Goal: Transaction & Acquisition: Purchase product/service

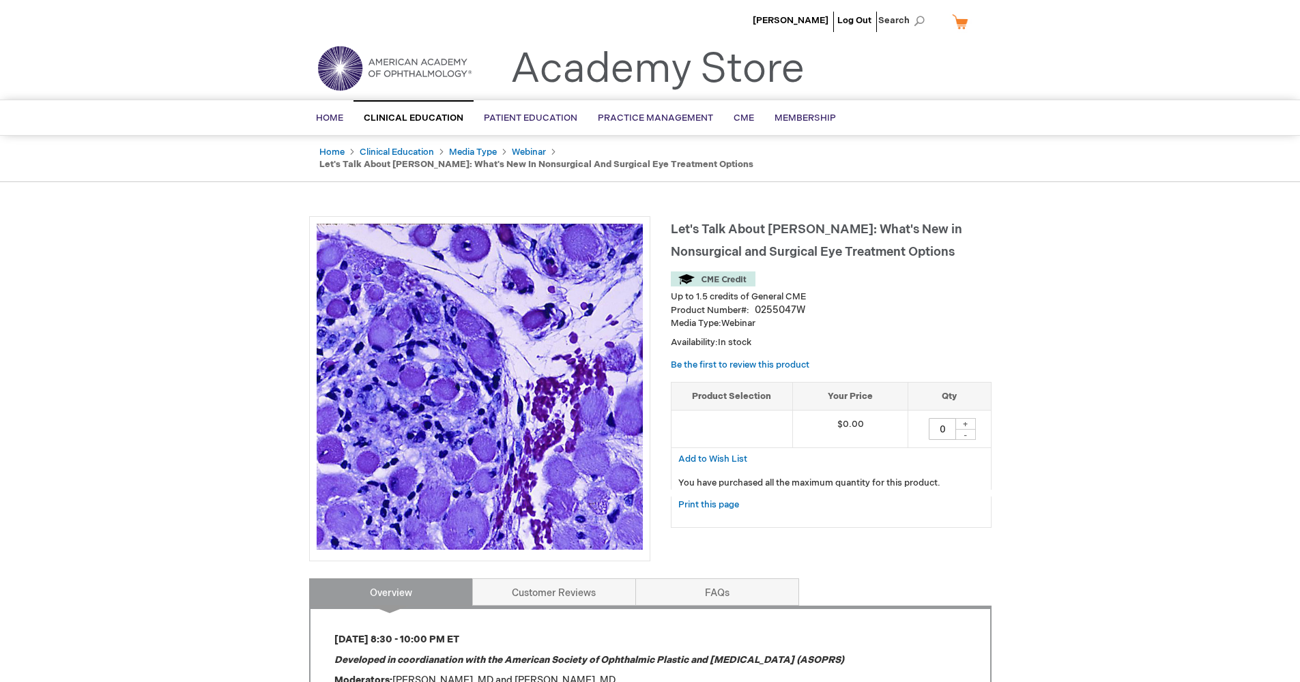
click at [714, 272] on img at bounding box center [713, 279] width 85 height 15
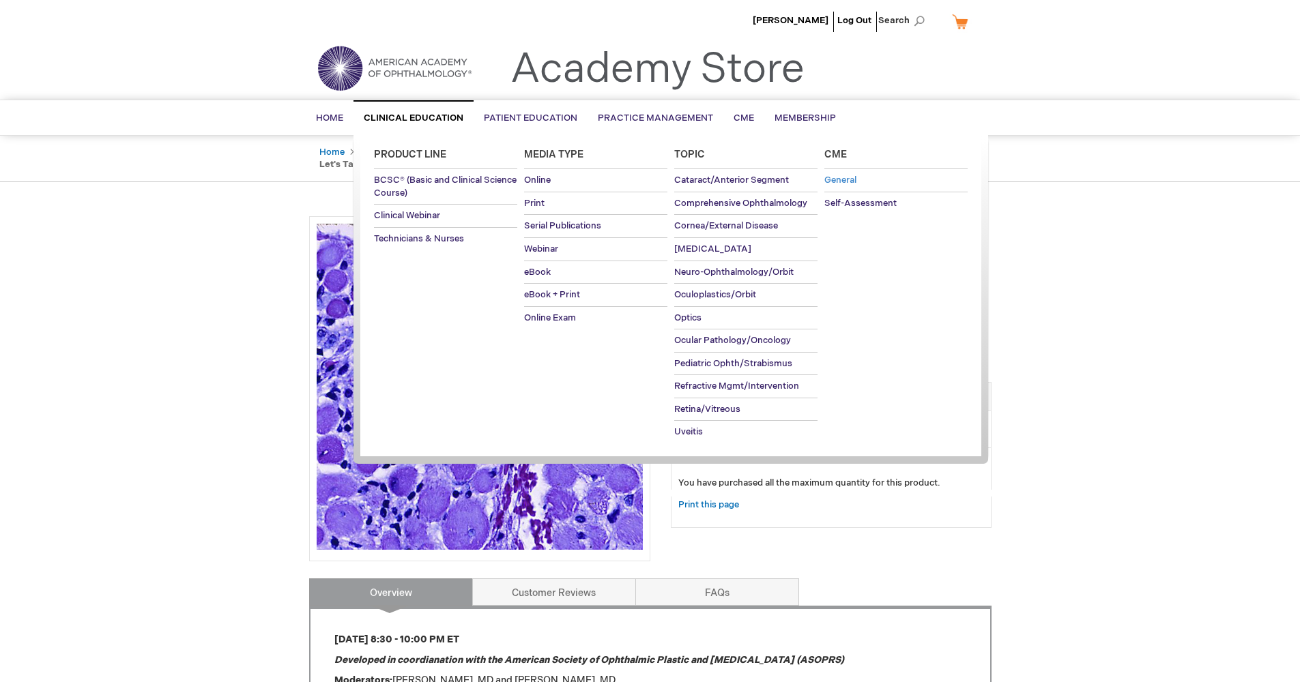
click at [841, 179] on span "General" at bounding box center [840, 180] width 32 height 11
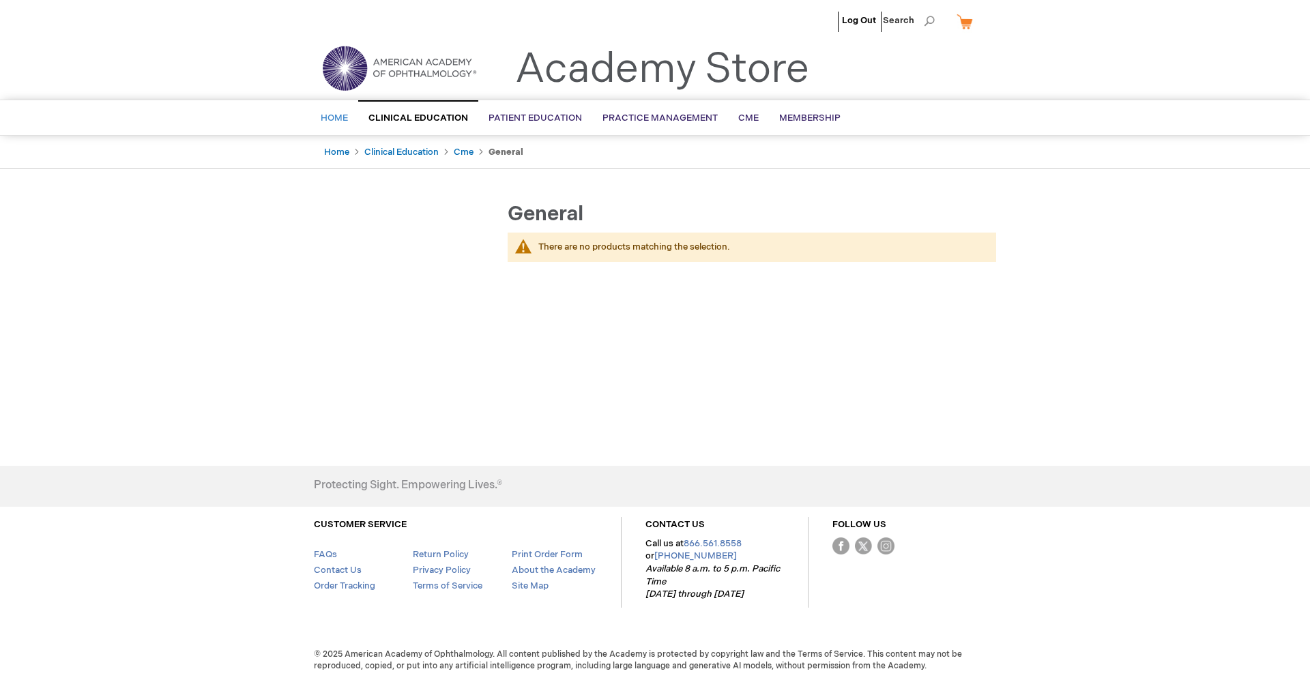
click at [333, 115] on span "Home" at bounding box center [334, 118] width 27 height 11
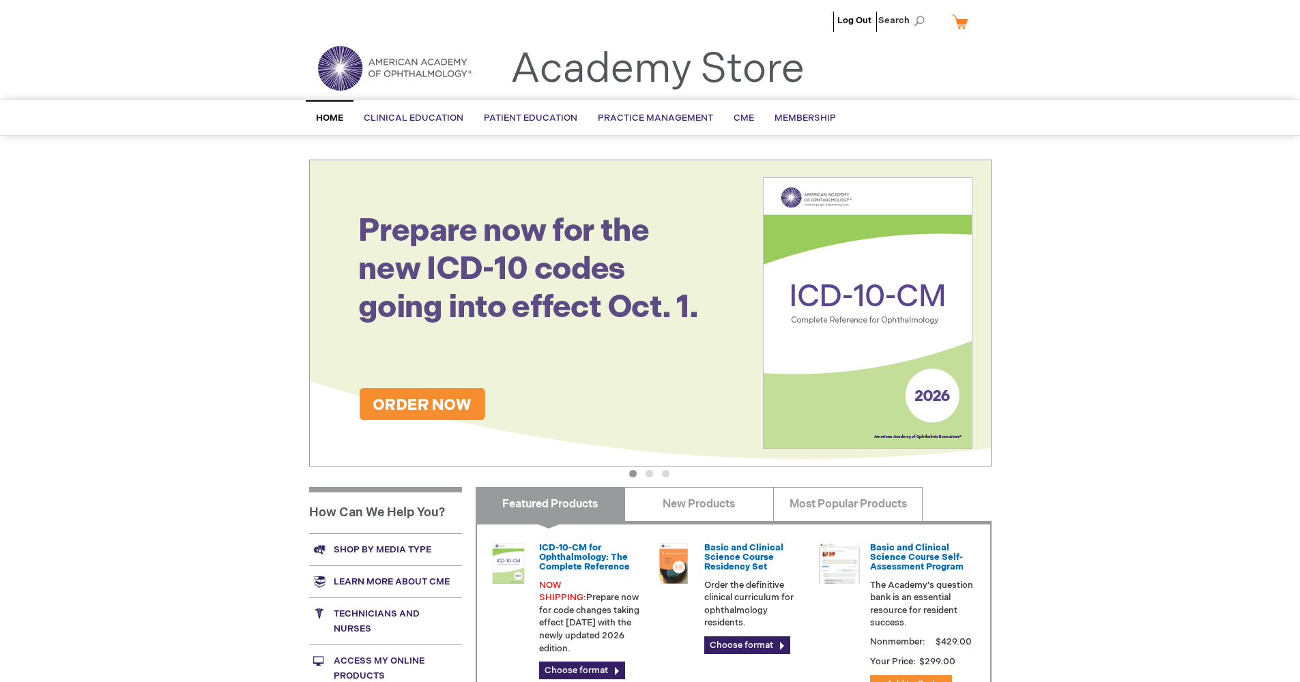
click at [798, 20] on ul "Log Out Search" at bounding box center [650, 24] width 703 height 48
click at [824, 22] on ul "Log Out Search" at bounding box center [650, 24] width 703 height 48
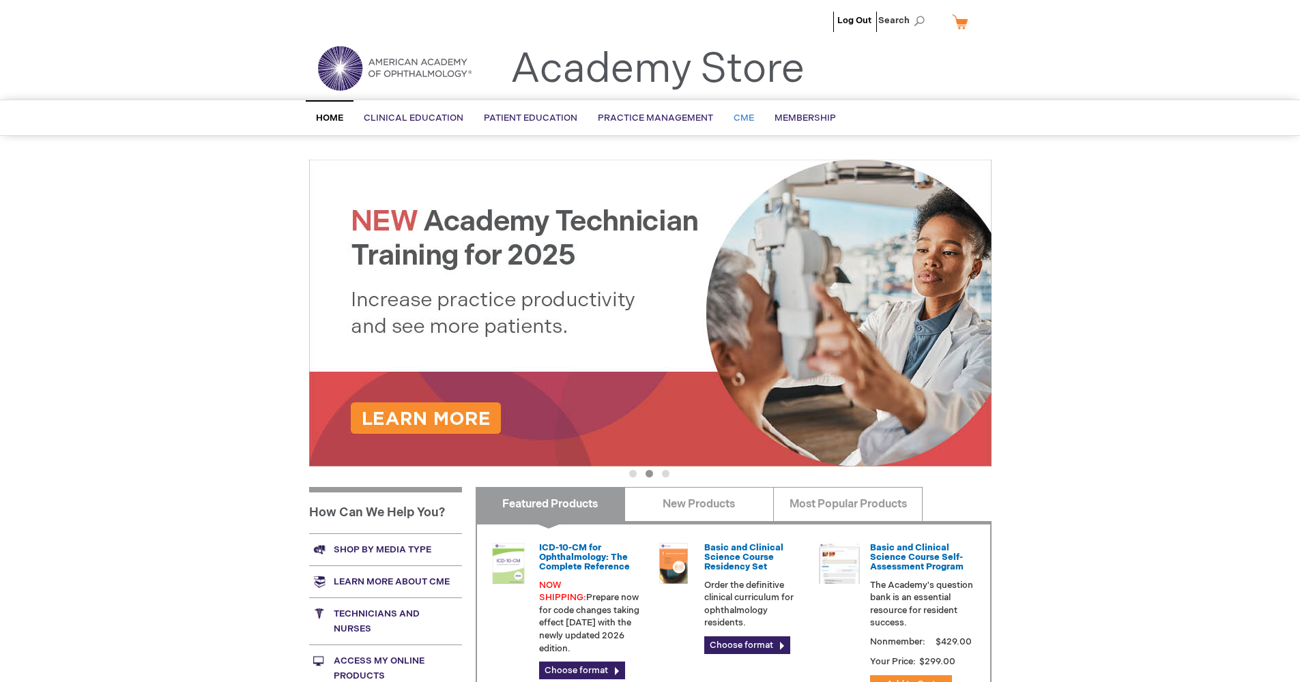
click at [742, 114] on span "CME" at bounding box center [744, 118] width 20 height 11
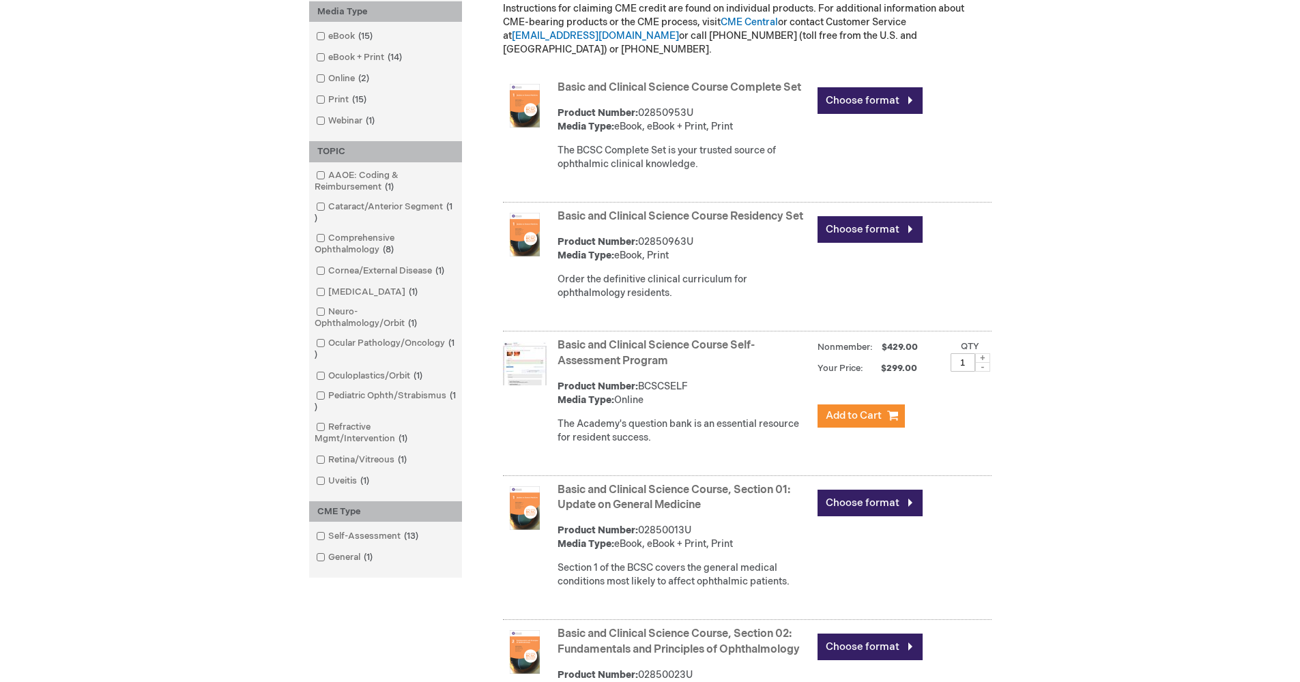
scroll to position [446, 0]
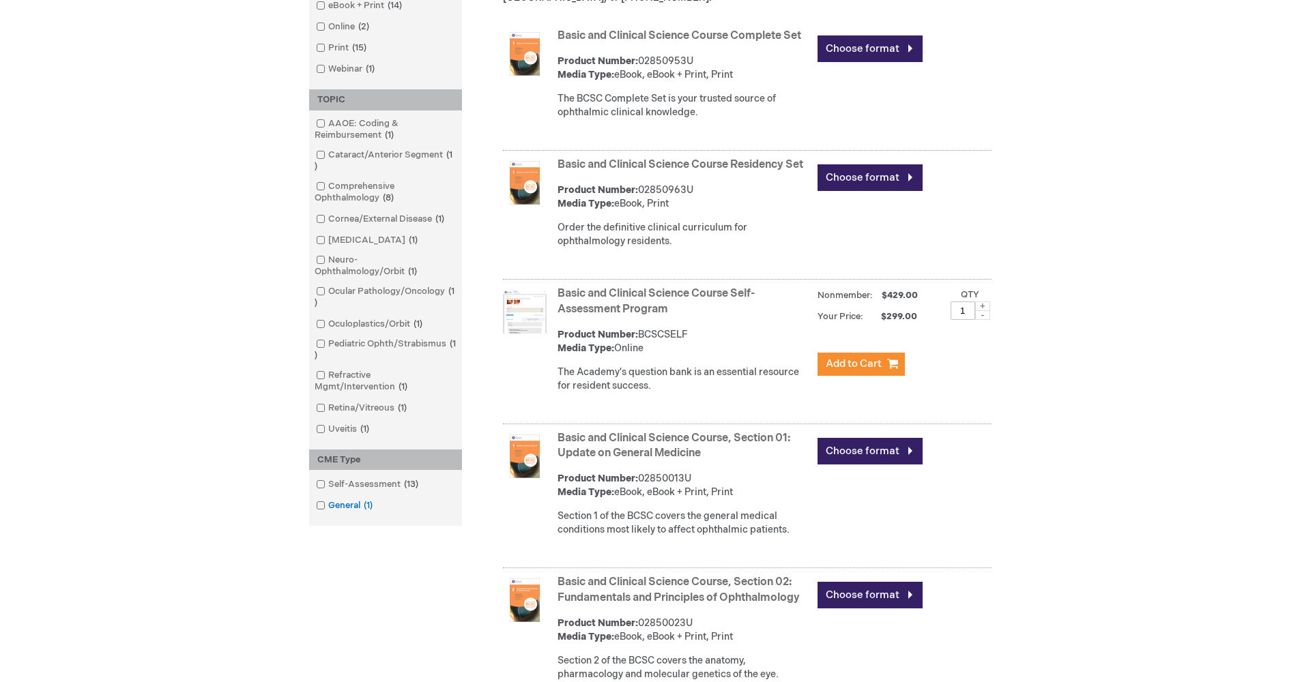
click at [325, 504] on link "General 1 item" at bounding box center [346, 505] width 66 height 13
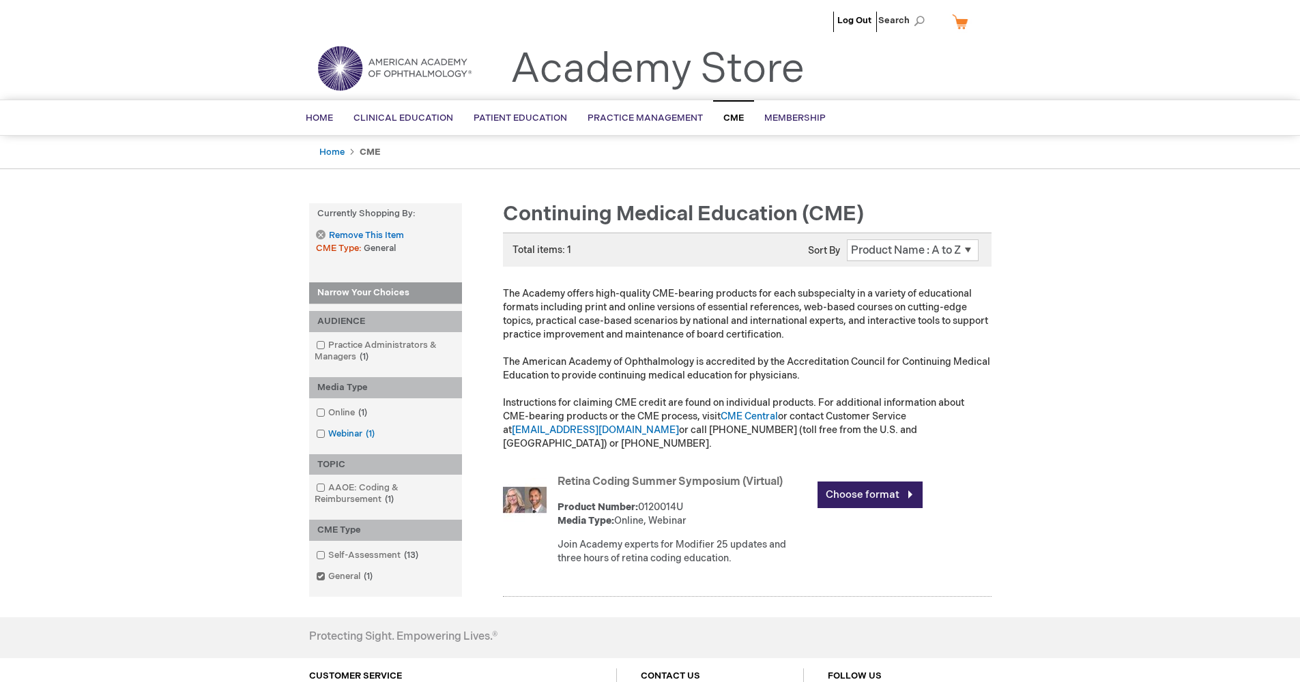
click at [328, 431] on span at bounding box center [328, 434] width 0 height 11
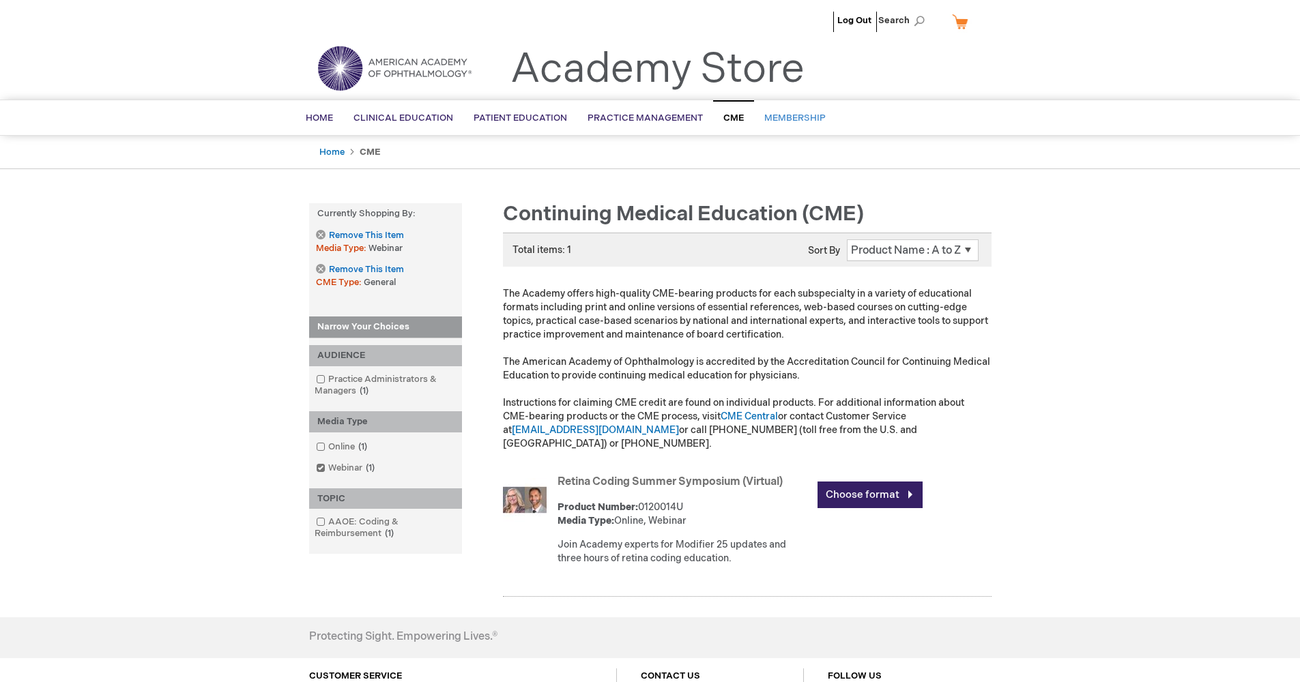
click at [780, 117] on span "Membership" at bounding box center [794, 118] width 61 height 11
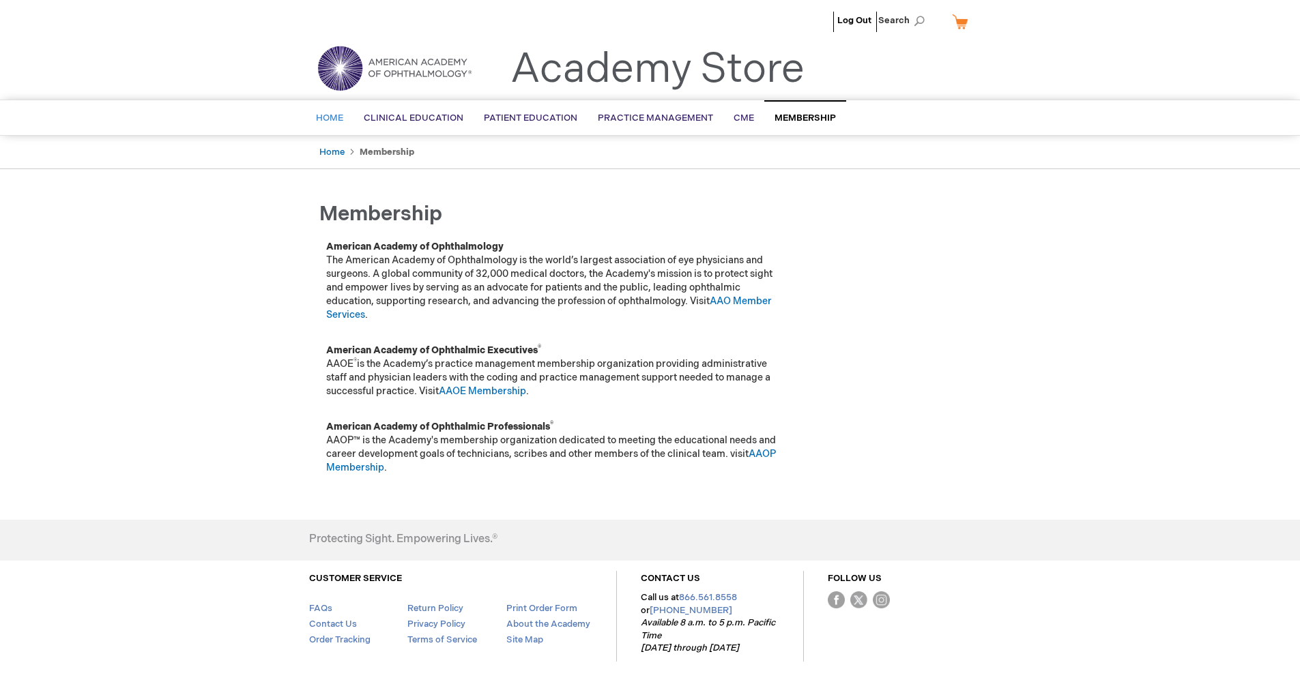
click at [329, 118] on span "Home" at bounding box center [329, 118] width 27 height 11
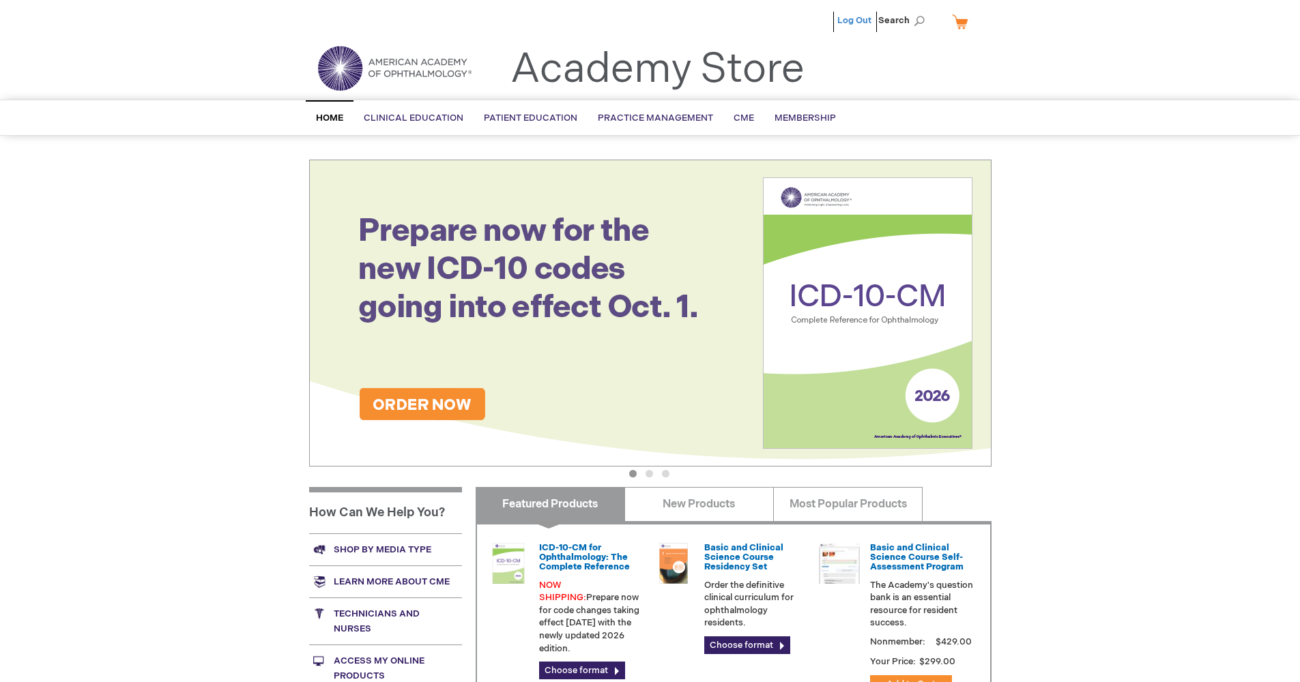
click at [860, 20] on link "Log Out" at bounding box center [854, 20] width 34 height 11
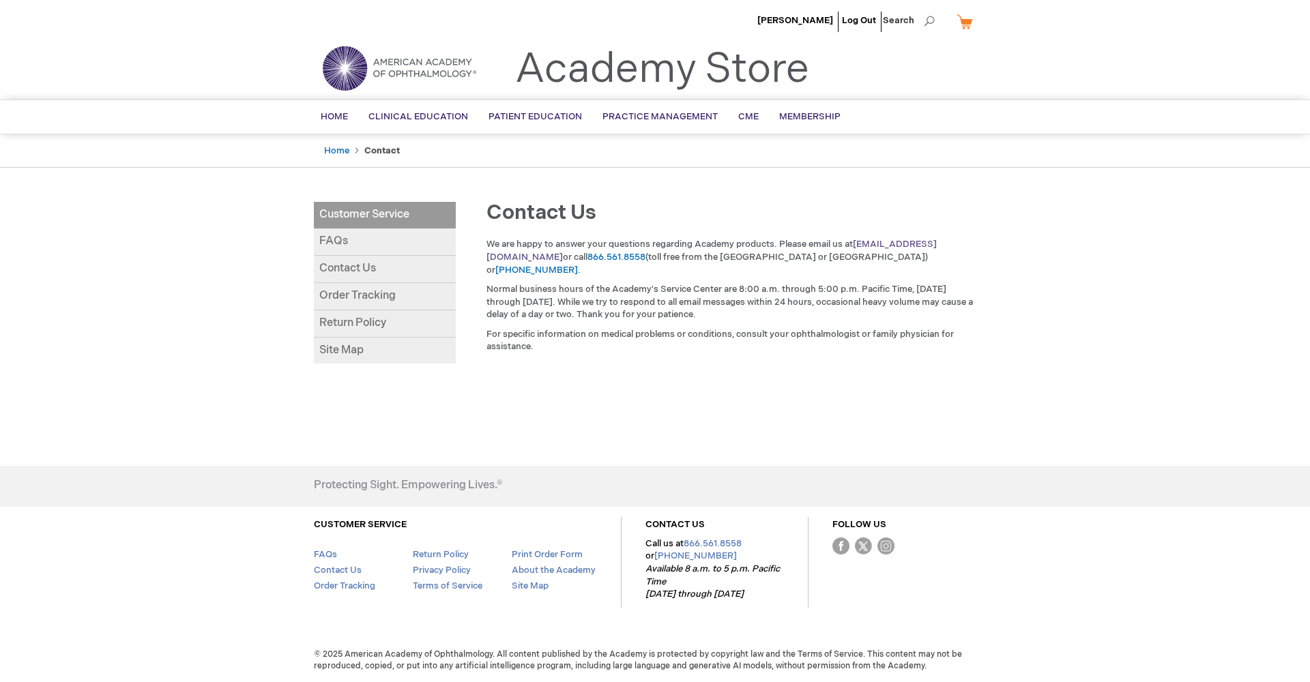
click at [914, 242] on link "[EMAIL_ADDRESS][DOMAIN_NAME]" at bounding box center [712, 251] width 450 height 24
click at [338, 238] on link "FAQs" at bounding box center [385, 242] width 142 height 27
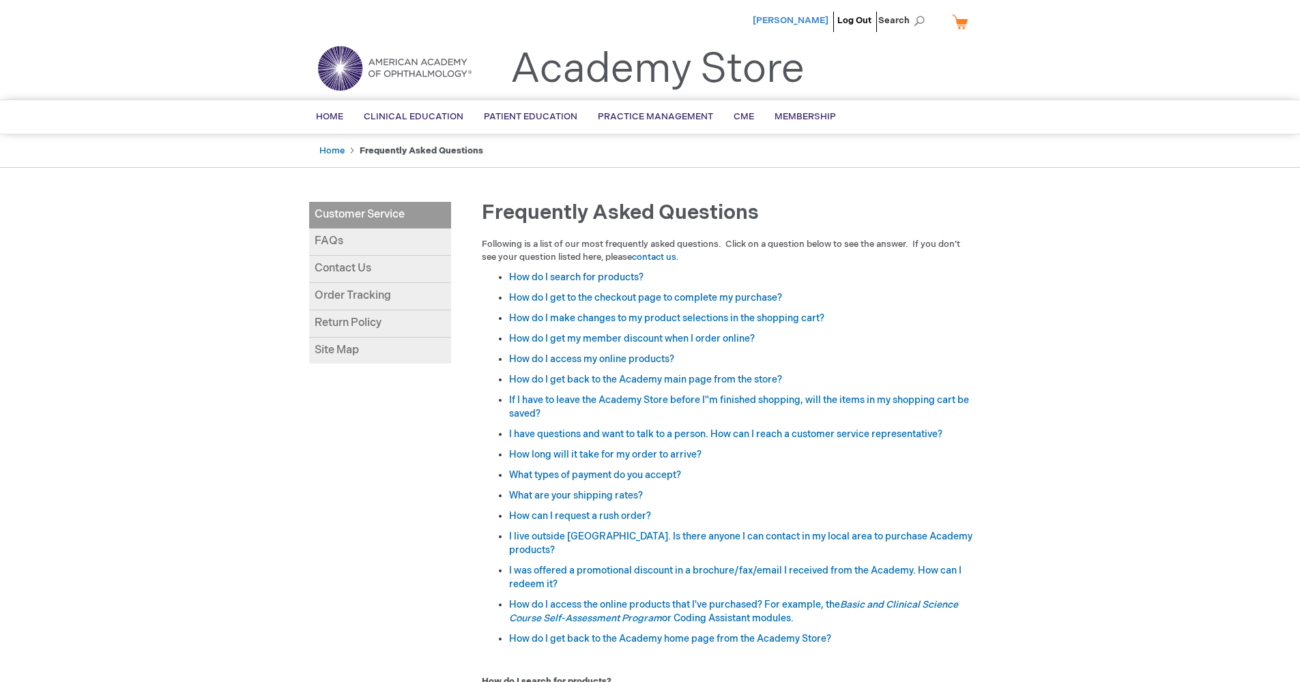
click at [814, 18] on span "[PERSON_NAME]" at bounding box center [791, 20] width 76 height 11
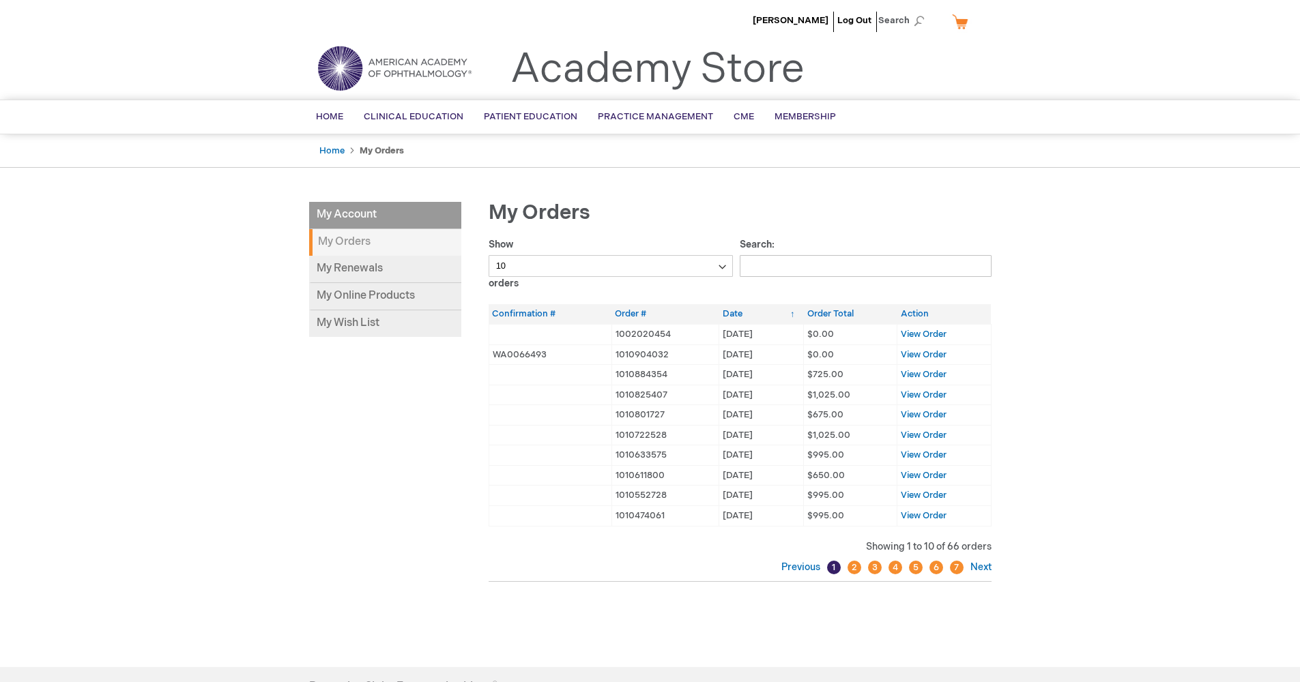
click at [628, 197] on main "My Account My Account My Orders My Renewals My Online Products My Wish List My …" at bounding box center [650, 418] width 703 height 461
click at [740, 115] on span "CME" at bounding box center [744, 116] width 20 height 11
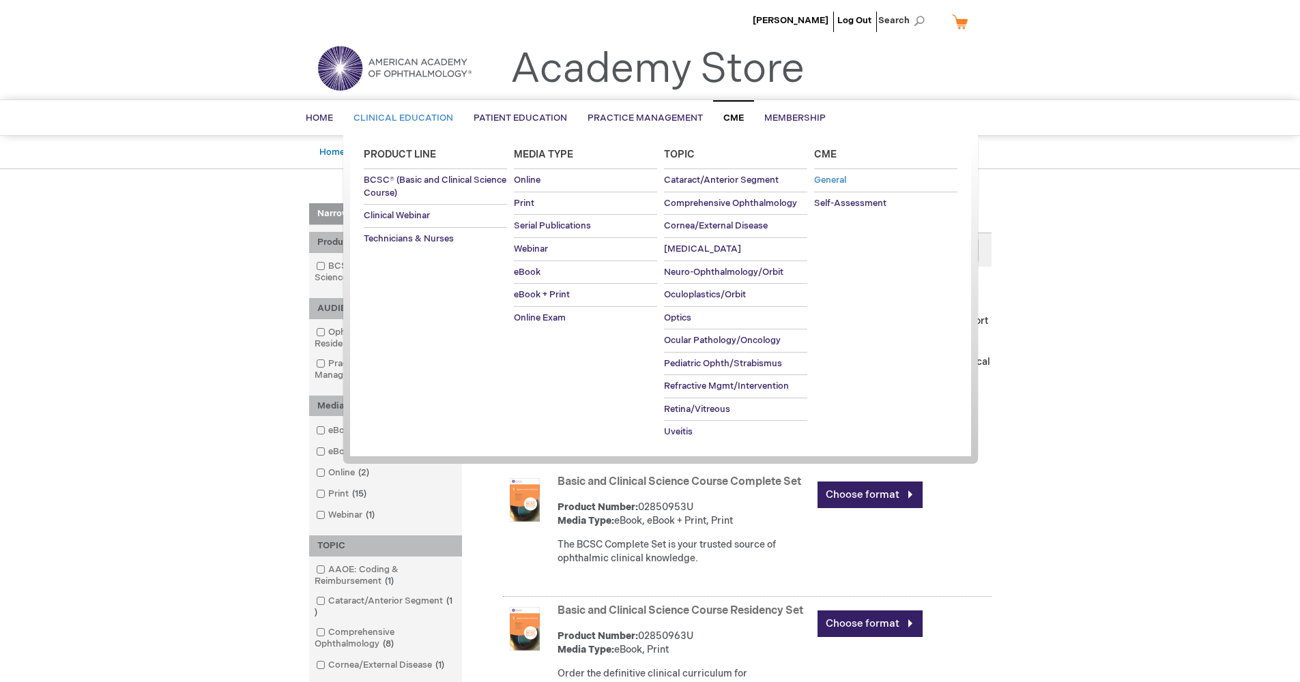
click at [835, 179] on span "General" at bounding box center [830, 180] width 32 height 11
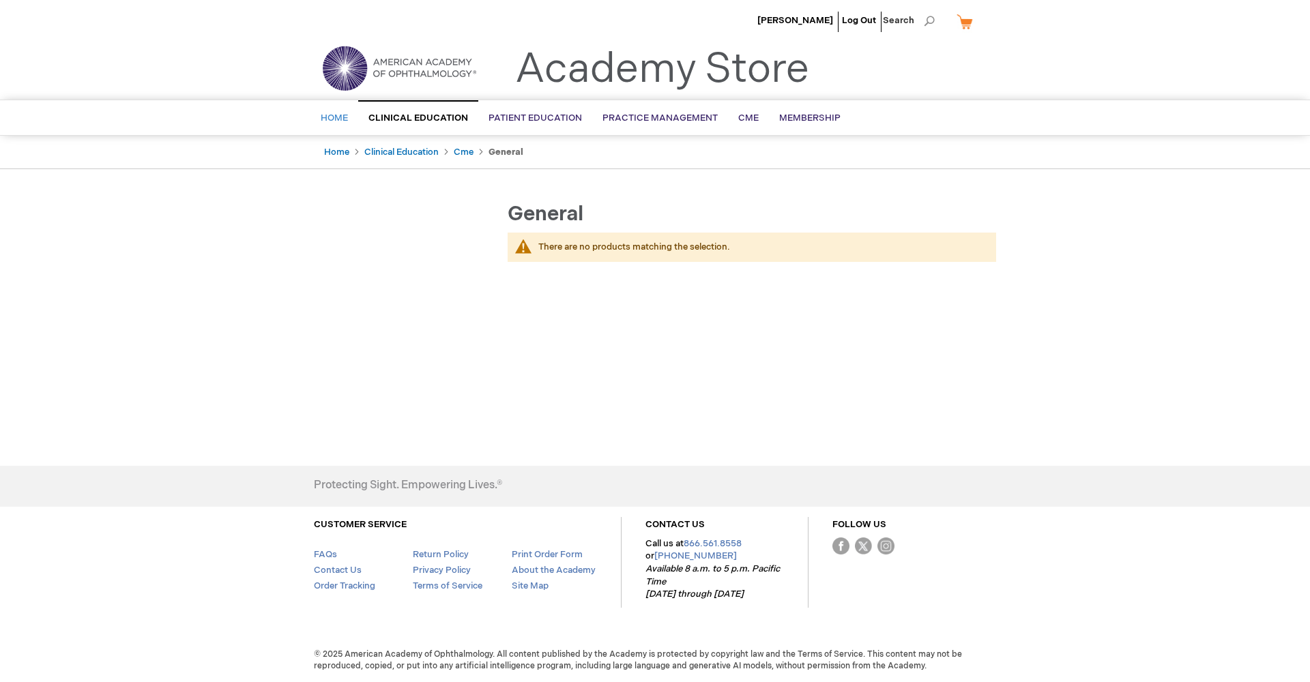
click at [332, 115] on span "Home" at bounding box center [334, 118] width 27 height 11
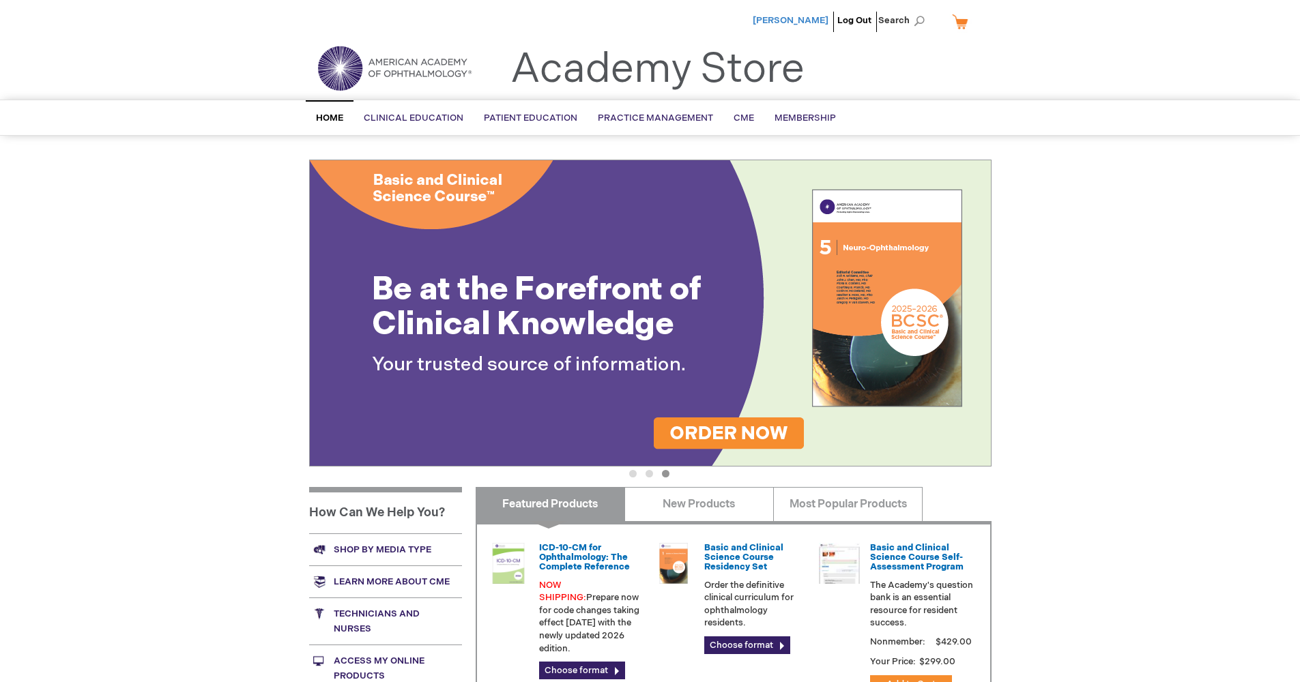
click at [813, 19] on span "[PERSON_NAME]" at bounding box center [791, 20] width 76 height 11
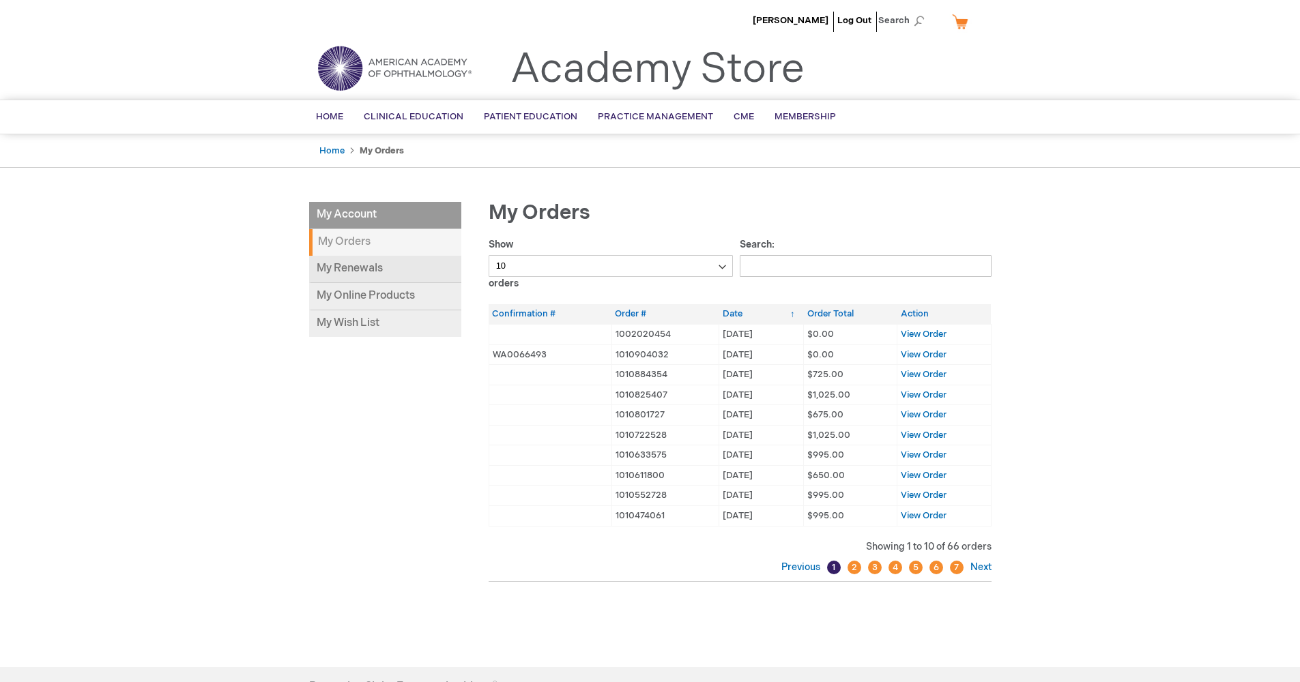
click at [366, 268] on link "My Renewals" at bounding box center [385, 269] width 152 height 27
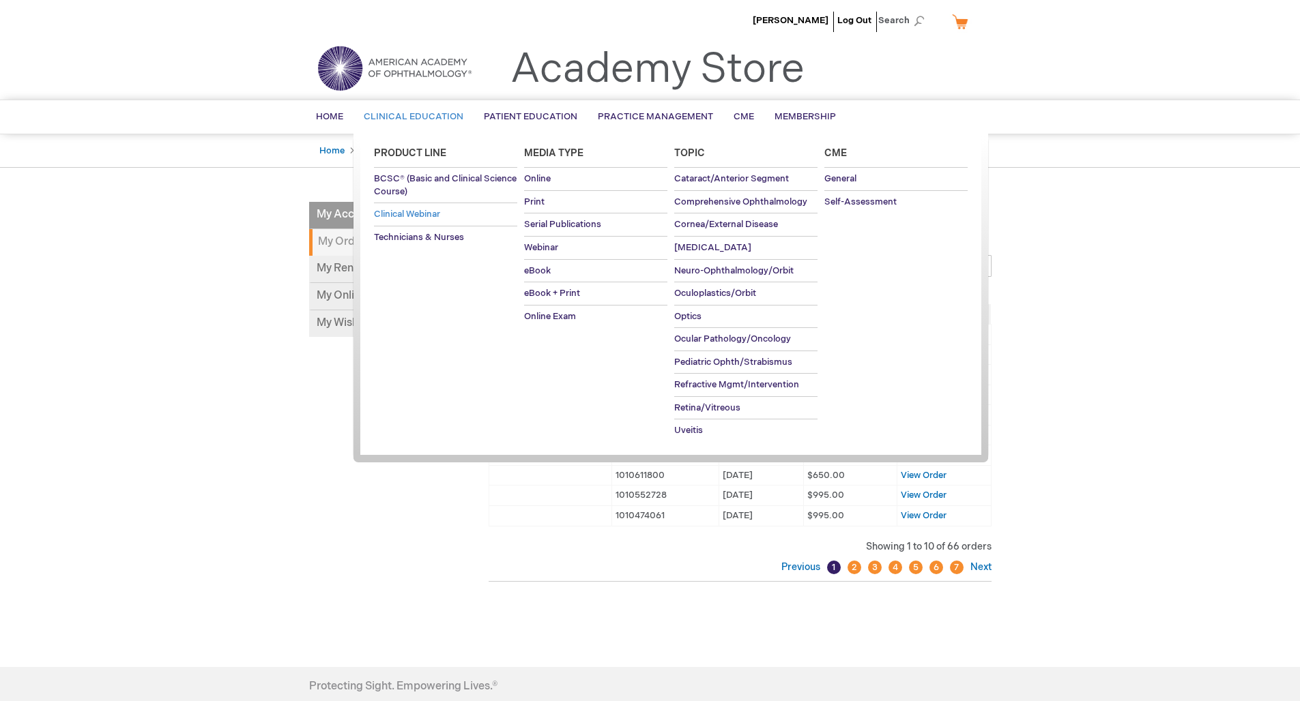
click at [426, 212] on span "Clinical Webinar" at bounding box center [407, 214] width 66 height 11
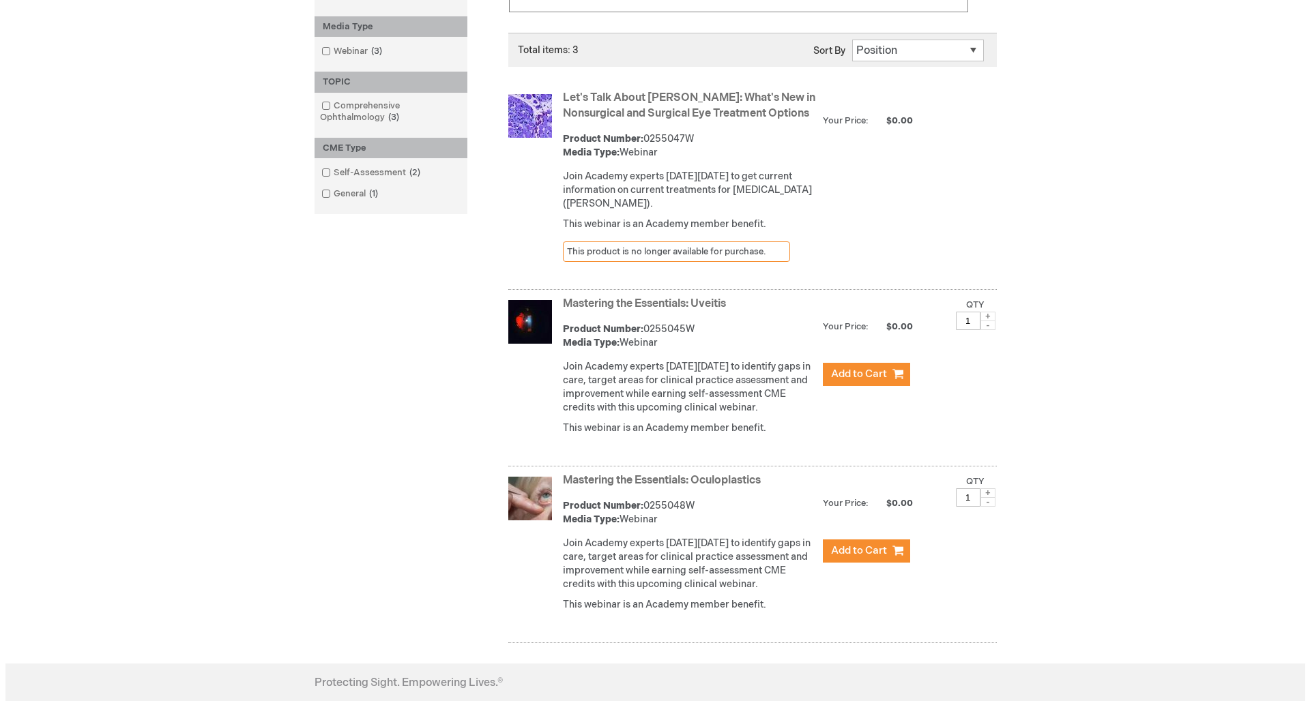
scroll to position [349, 0]
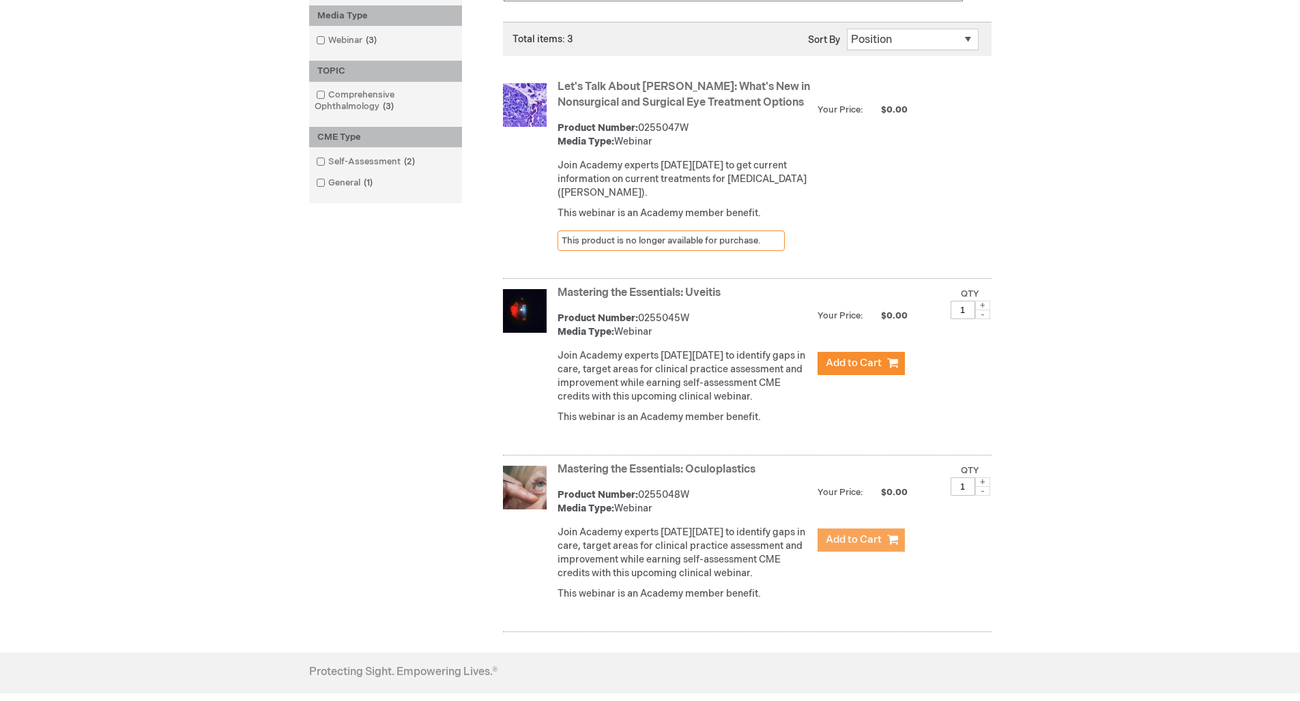
click at [857, 547] on span "Add to Cart" at bounding box center [854, 540] width 56 height 13
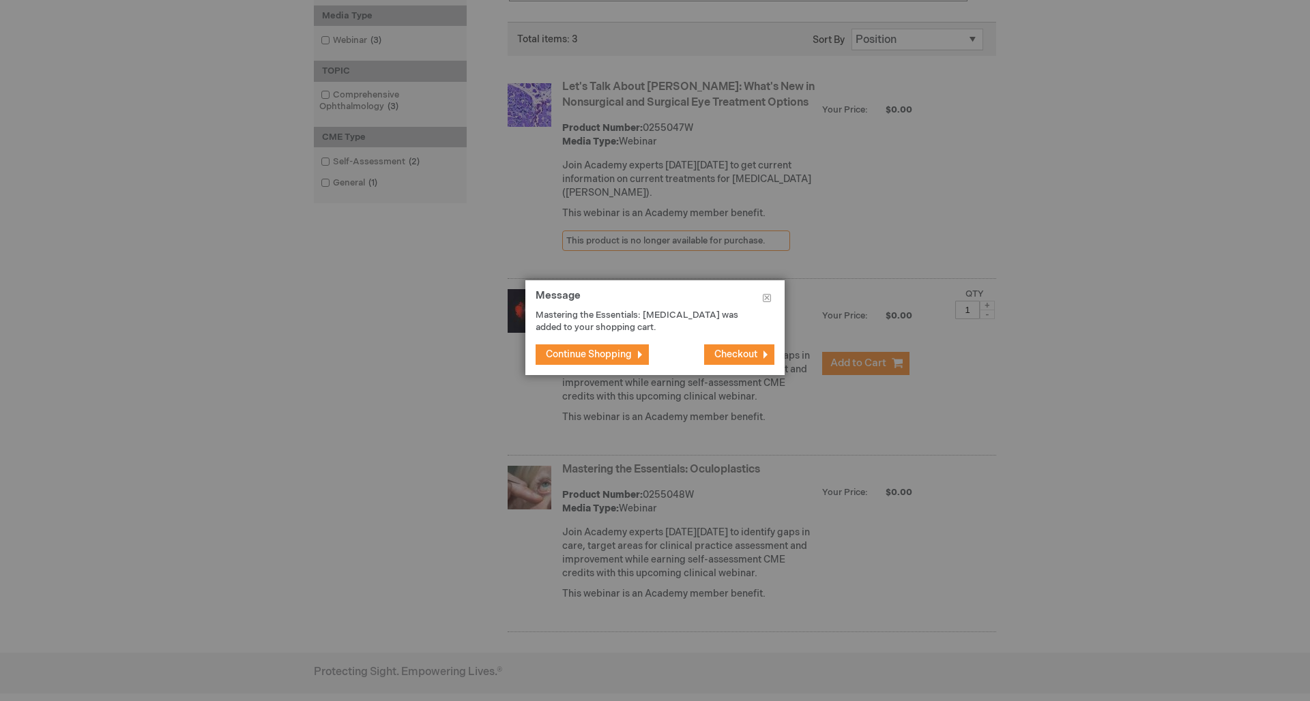
click at [744, 351] on span "Checkout" at bounding box center [735, 355] width 43 height 12
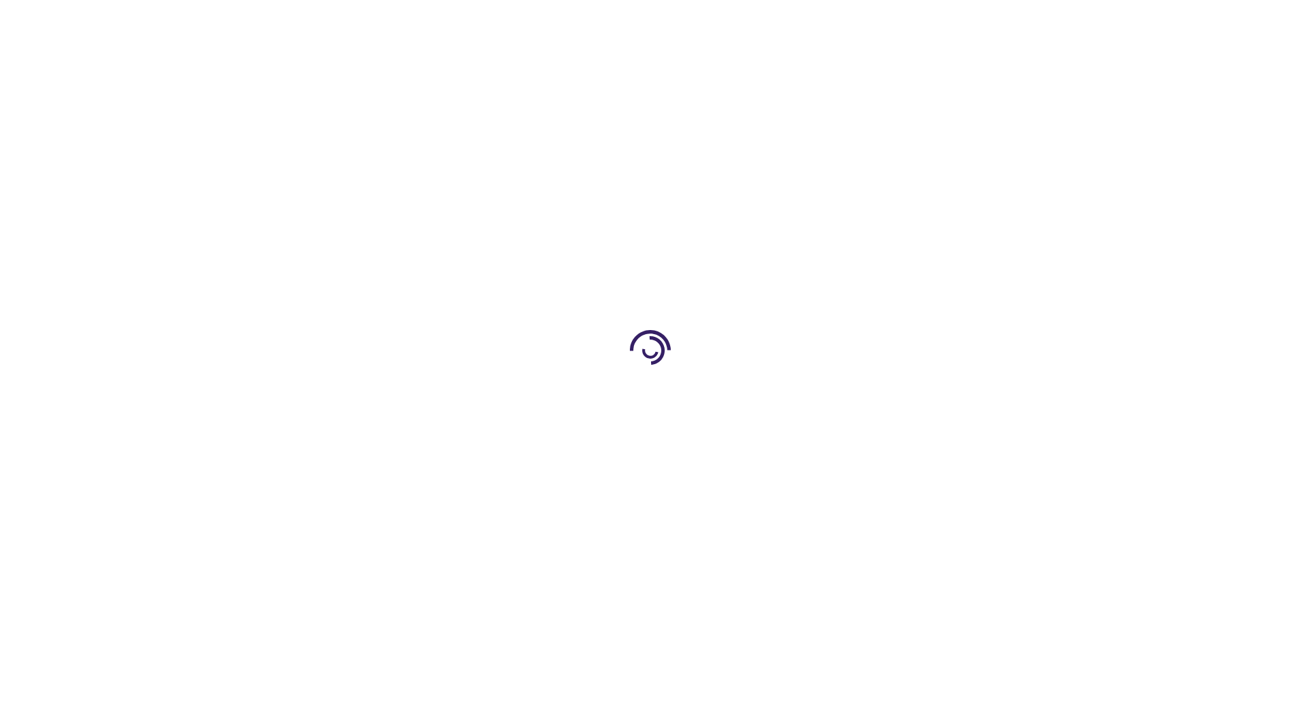
select select "US"
select select "64"
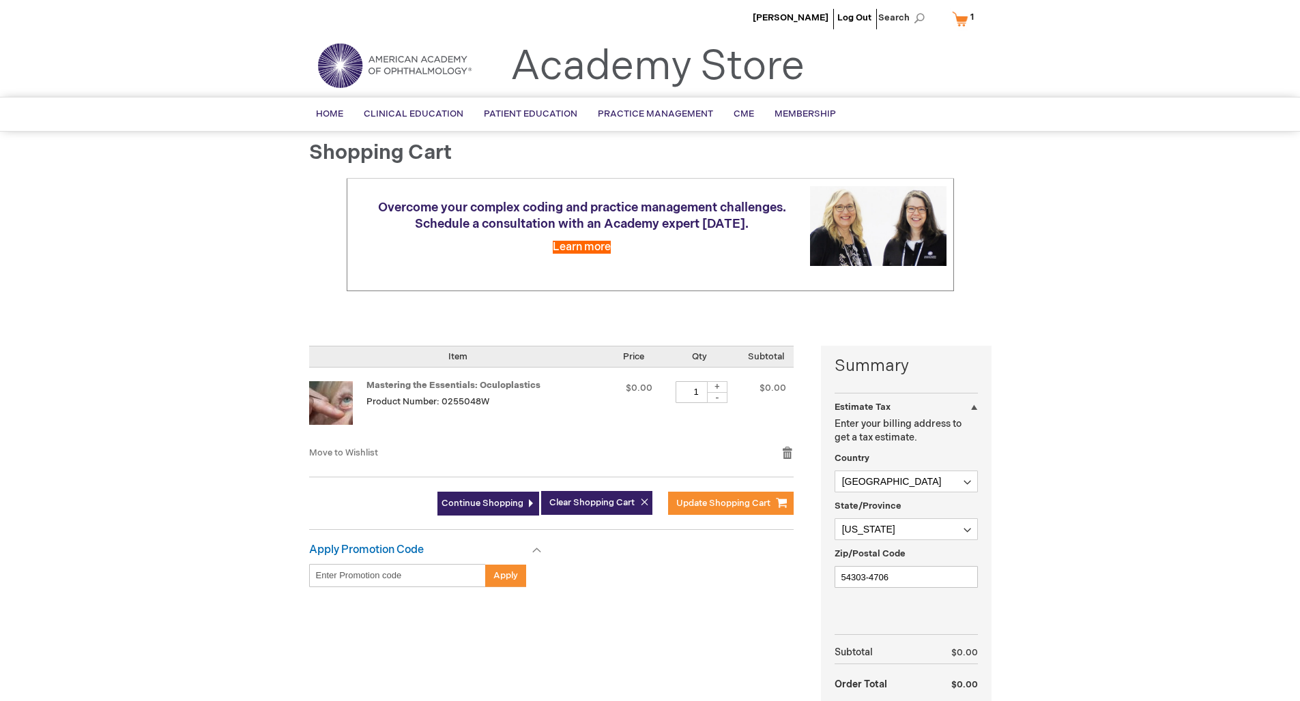
scroll to position [5, 0]
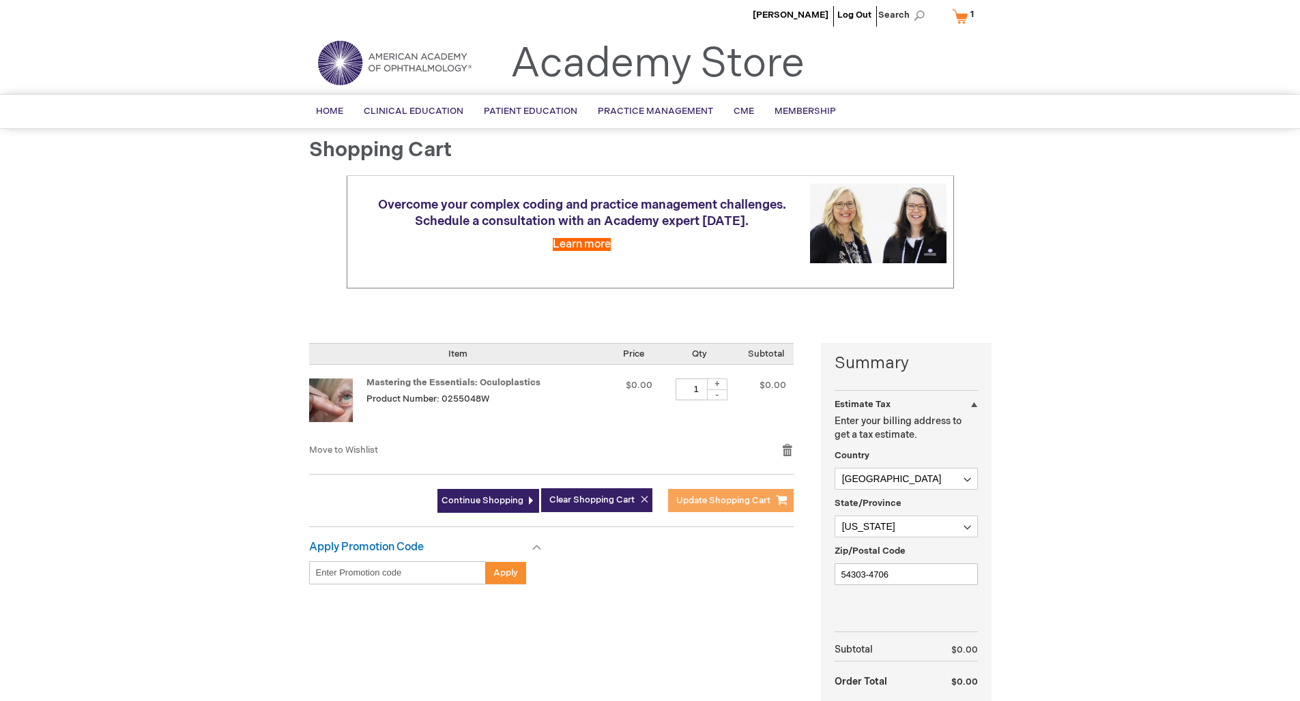
click at [733, 498] on span "Update Shopping Cart" at bounding box center [723, 500] width 94 height 11
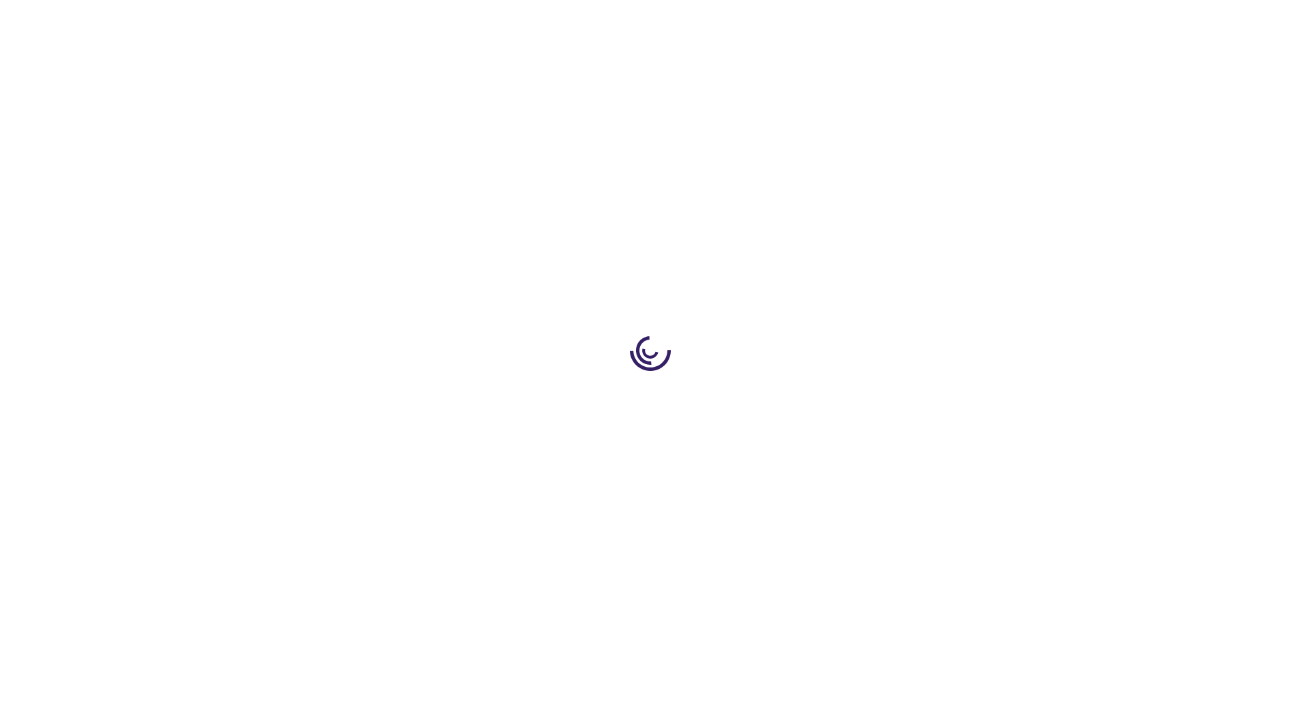
select select "US"
select select "64"
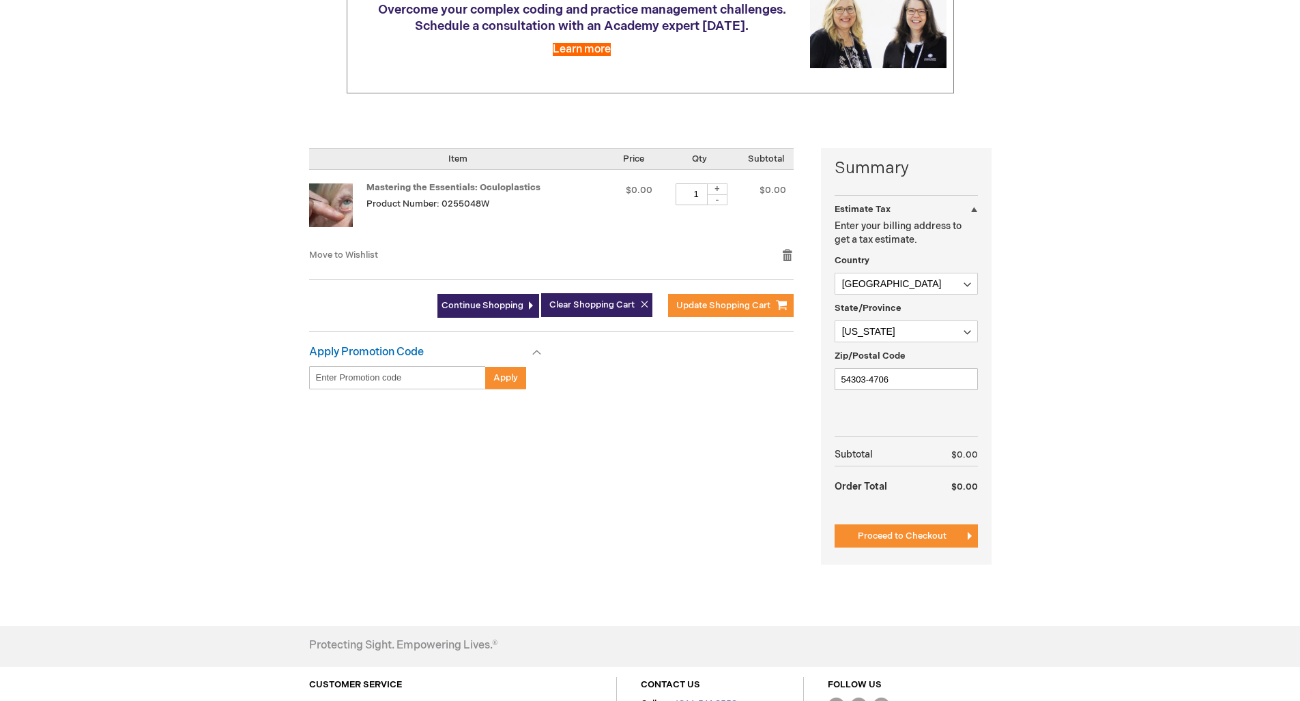
scroll to position [203, 0]
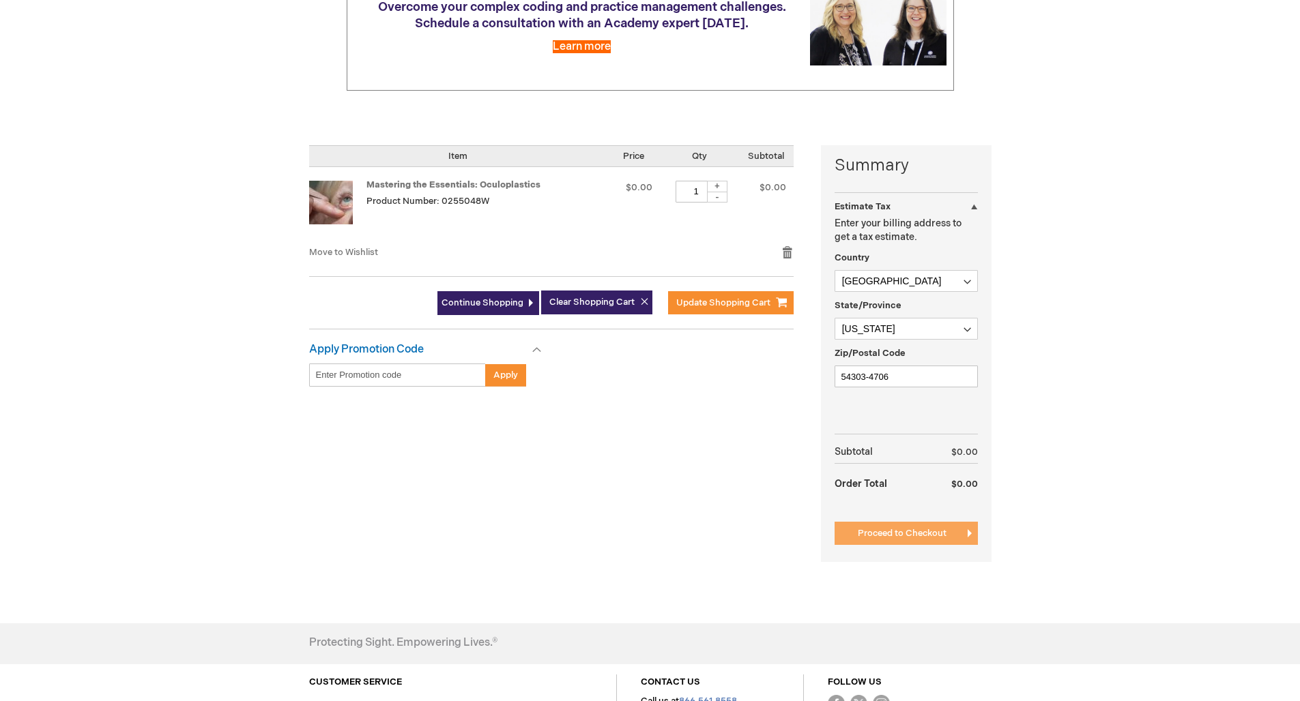
click at [882, 529] on span "Proceed to Checkout" at bounding box center [902, 533] width 89 height 11
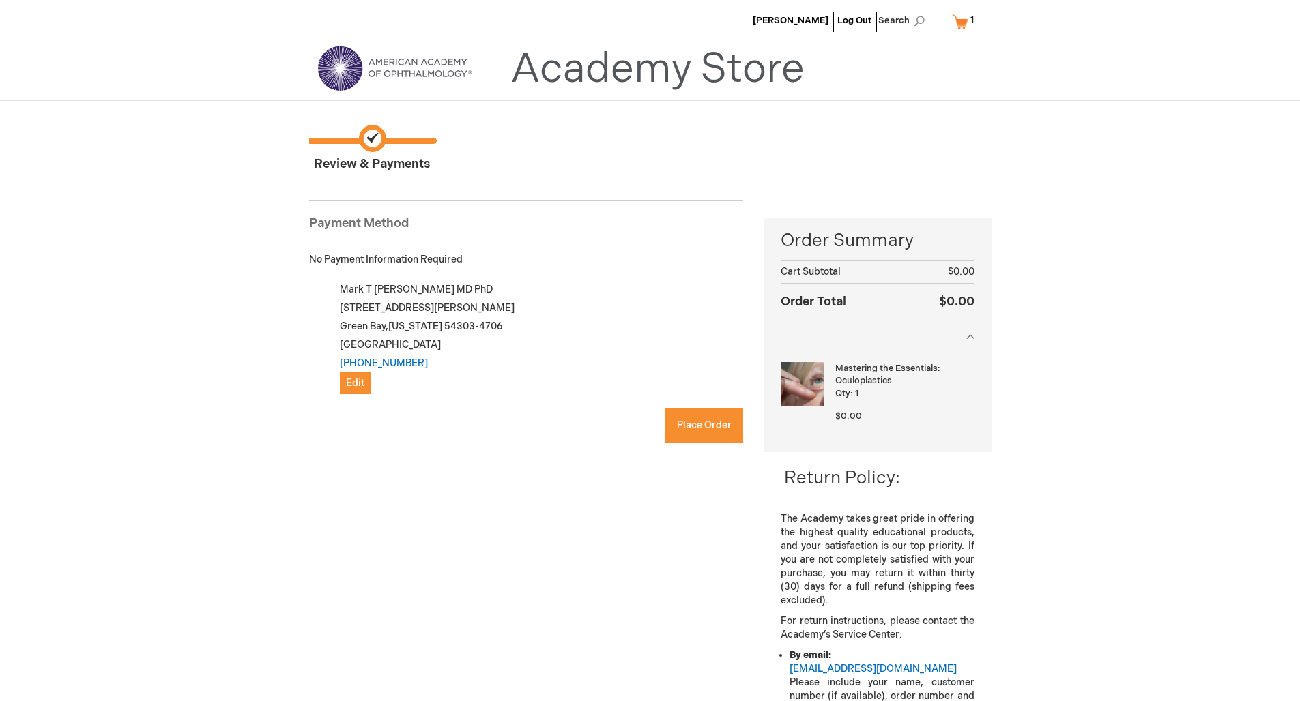
checkbox input "true"
click at [707, 319] on div "My billing and shipping address are the same [PERSON_NAME] MD PhD [STREET_ADDRE…" at bounding box center [526, 368] width 435 height 176
click at [706, 408] on button "Place Order" at bounding box center [704, 425] width 78 height 35
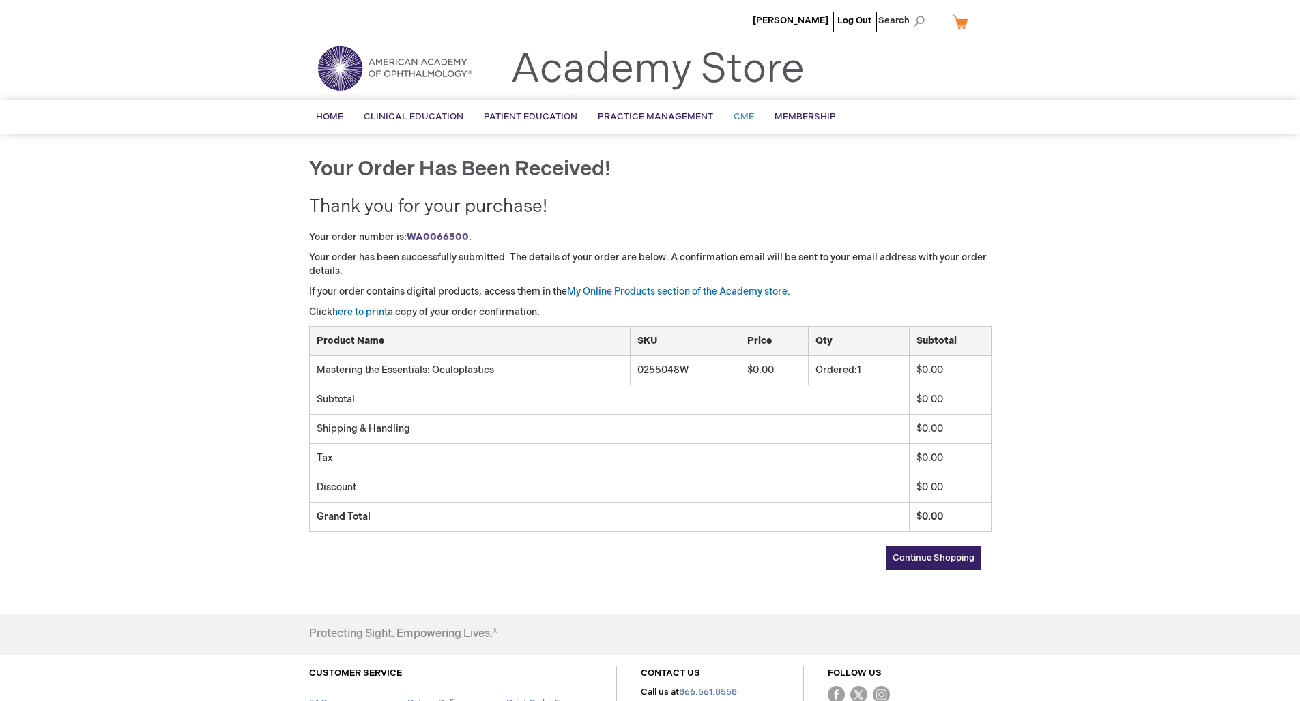
click at [738, 114] on span "CME" at bounding box center [744, 116] width 20 height 11
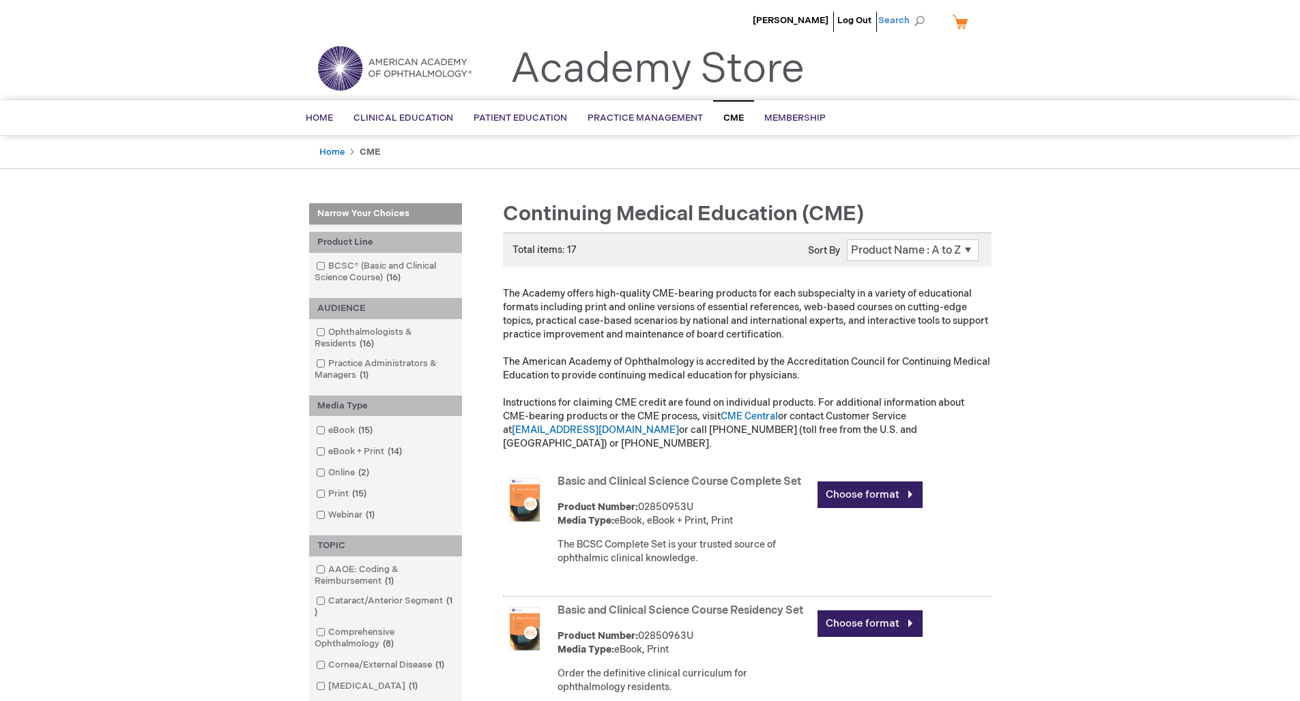
click at [897, 18] on span "Search" at bounding box center [904, 20] width 52 height 27
click at [940, 53] on div "Toggle Nav Academy Store" at bounding box center [650, 74] width 703 height 52
click at [799, 18] on span "[PERSON_NAME]" at bounding box center [791, 20] width 76 height 11
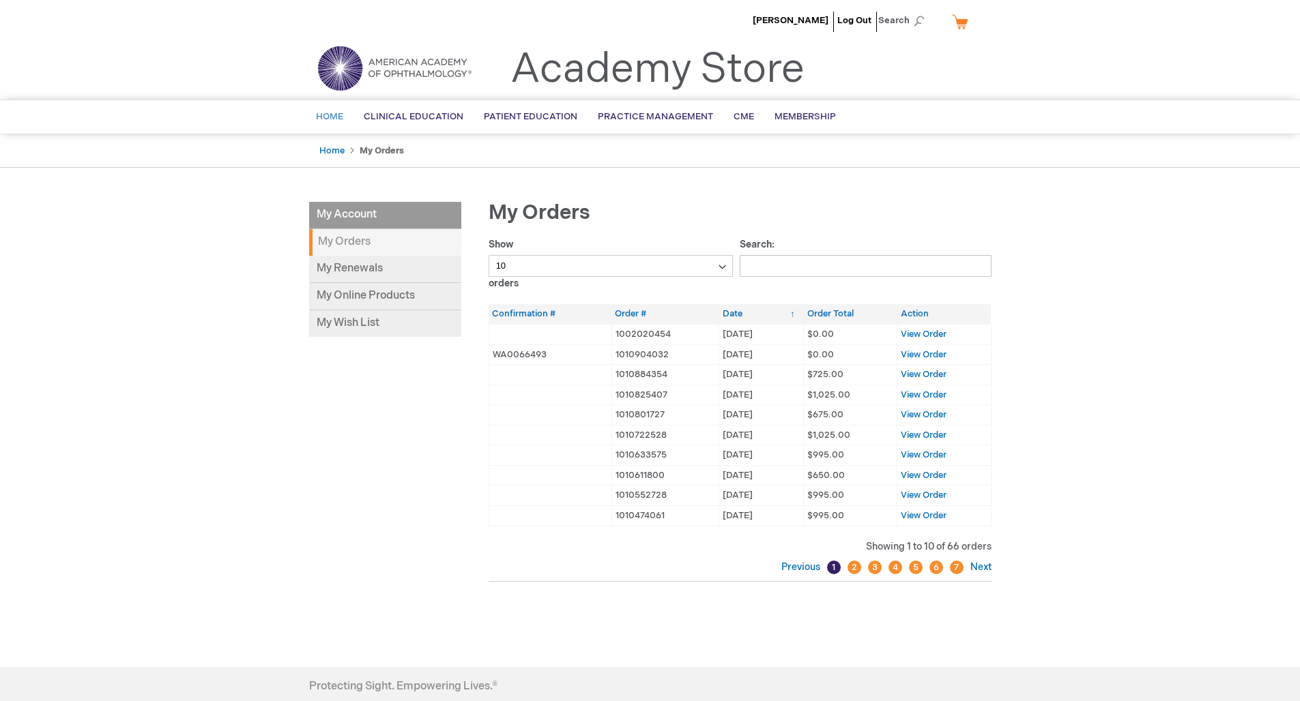
click at [332, 117] on span "Home" at bounding box center [329, 116] width 27 height 11
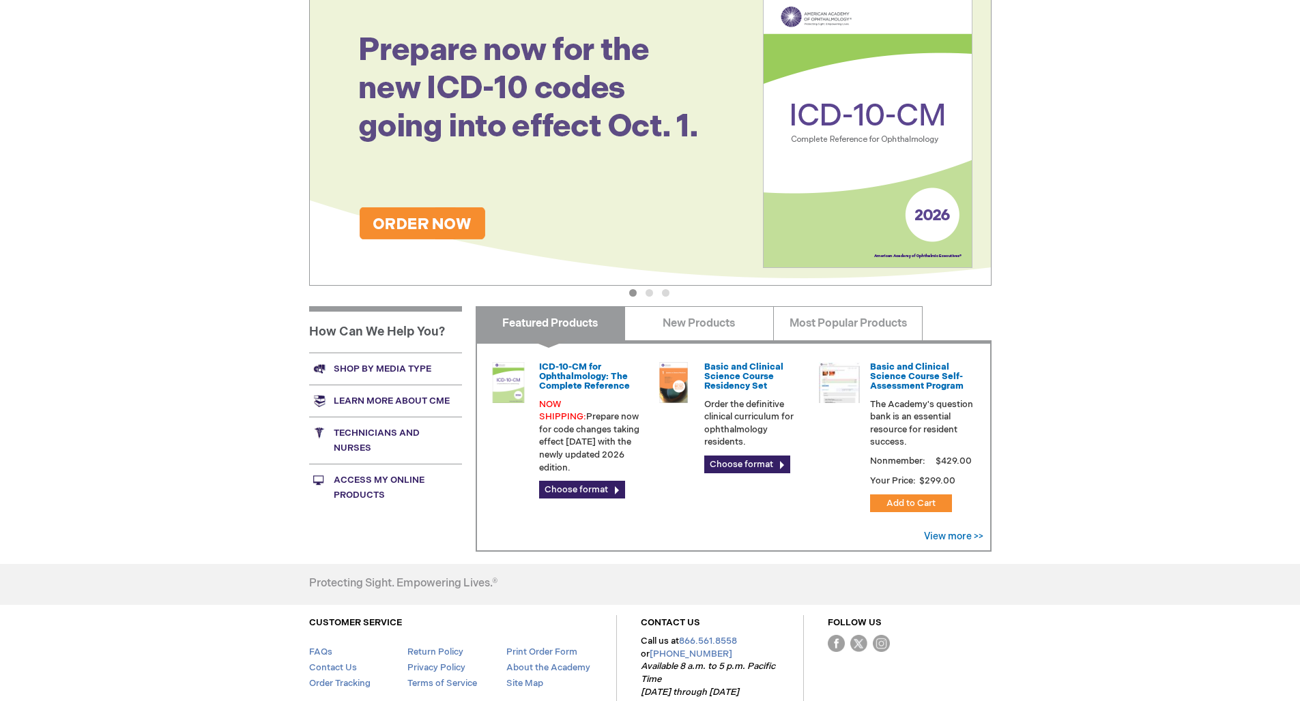
scroll to position [254, 0]
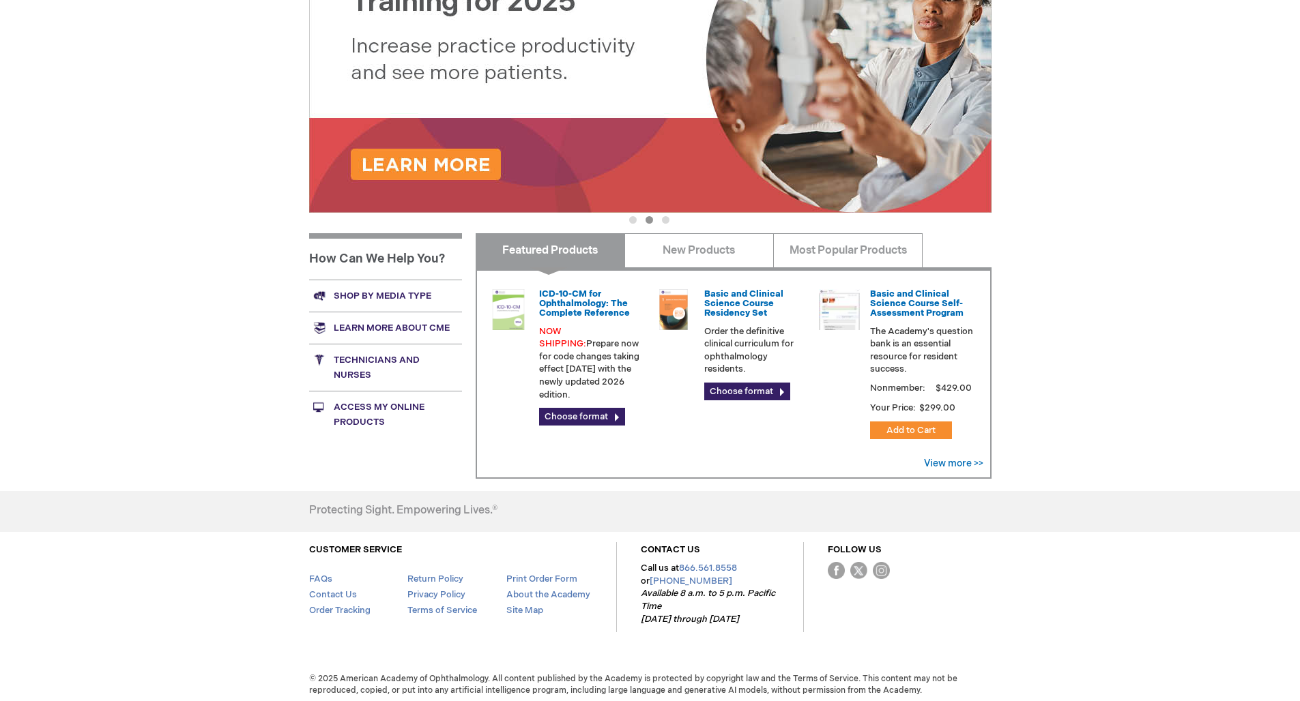
click at [362, 324] on link "Learn more about CME" at bounding box center [385, 328] width 153 height 32
